Goal: Task Accomplishment & Management: Complete application form

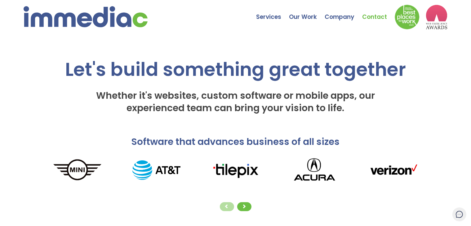
click at [372, 17] on link "Contact" at bounding box center [378, 13] width 33 height 22
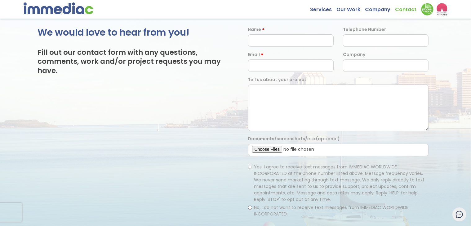
scroll to position [35, 0]
click at [270, 39] on input "text" at bounding box center [290, 41] width 85 height 12
type input "Kamalika Ghosh"
type input "06290431502"
type input "partners@polluxa.com"
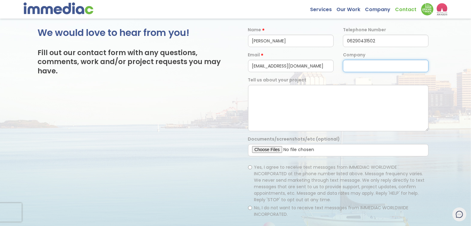
type input "Pollux Engineering Pvt Ltd"
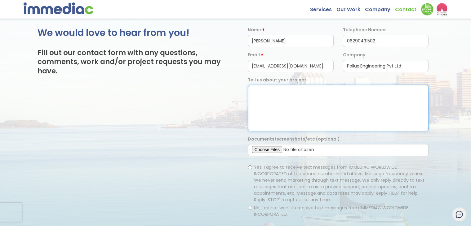
click at [273, 106] on textarea at bounding box center [338, 108] width 181 height 46
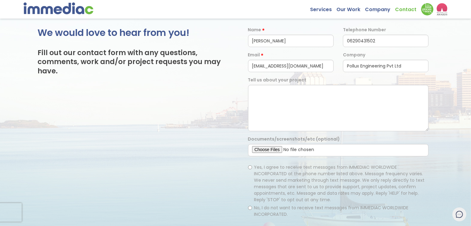
click at [29, 113] on div "We would love to hear from you! Fill out our contact form with any questions, c…" at bounding box center [235, 153] width 471 height 252
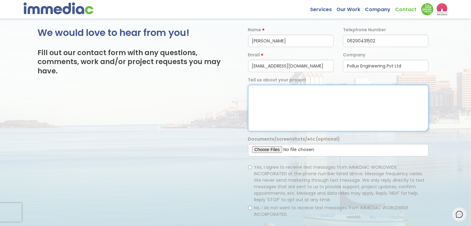
click at [285, 94] on textarea at bounding box center [338, 108] width 181 height 46
paste textarea "Pollux provides Faster Go to market with Intelligent Enterprise OS. Our solutio…"
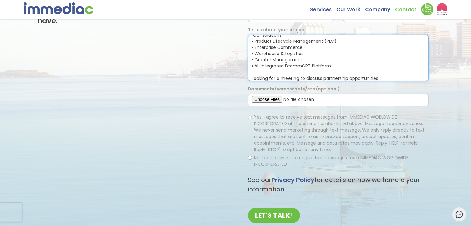
scroll to position [86, 0]
type textarea "Pollux provides Faster Go to market with Intelligent Enterprise OS. Our solutio…"
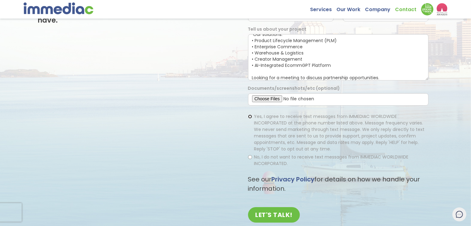
click at [249, 115] on input "Yes, I agree to receive text messages from IMMEDIAC WORLDWIDE INCORPORATED at t…" at bounding box center [250, 117] width 4 height 4
radio input "true"
click at [248, 157] on input "No, I do not want to receive text messages from IMMEDIAC WORLDWIDE INCORPORATED." at bounding box center [250, 157] width 4 height 4
radio input "true"
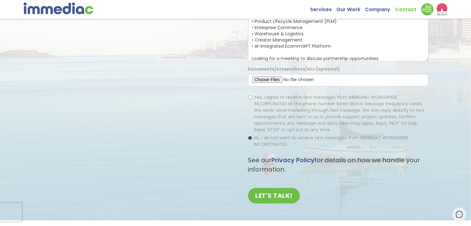
scroll to position [105, 0]
click at [249, 96] on input "Yes, I agree to receive text messages from IMMEDIAC WORLDWIDE INCORPORATED at t…" at bounding box center [250, 97] width 4 height 4
radio input "true"
click at [265, 199] on input "LET'S TALK!" at bounding box center [274, 195] width 52 height 15
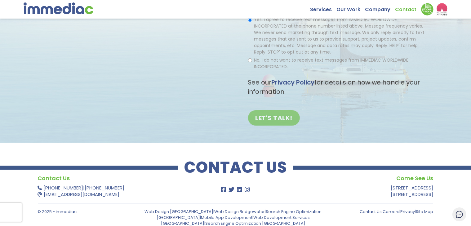
scroll to position [0, 0]
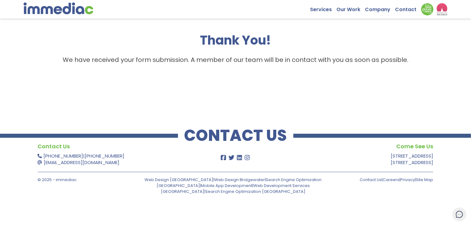
scroll to position [37, 0]
